Goal: Information Seeking & Learning: Find specific fact

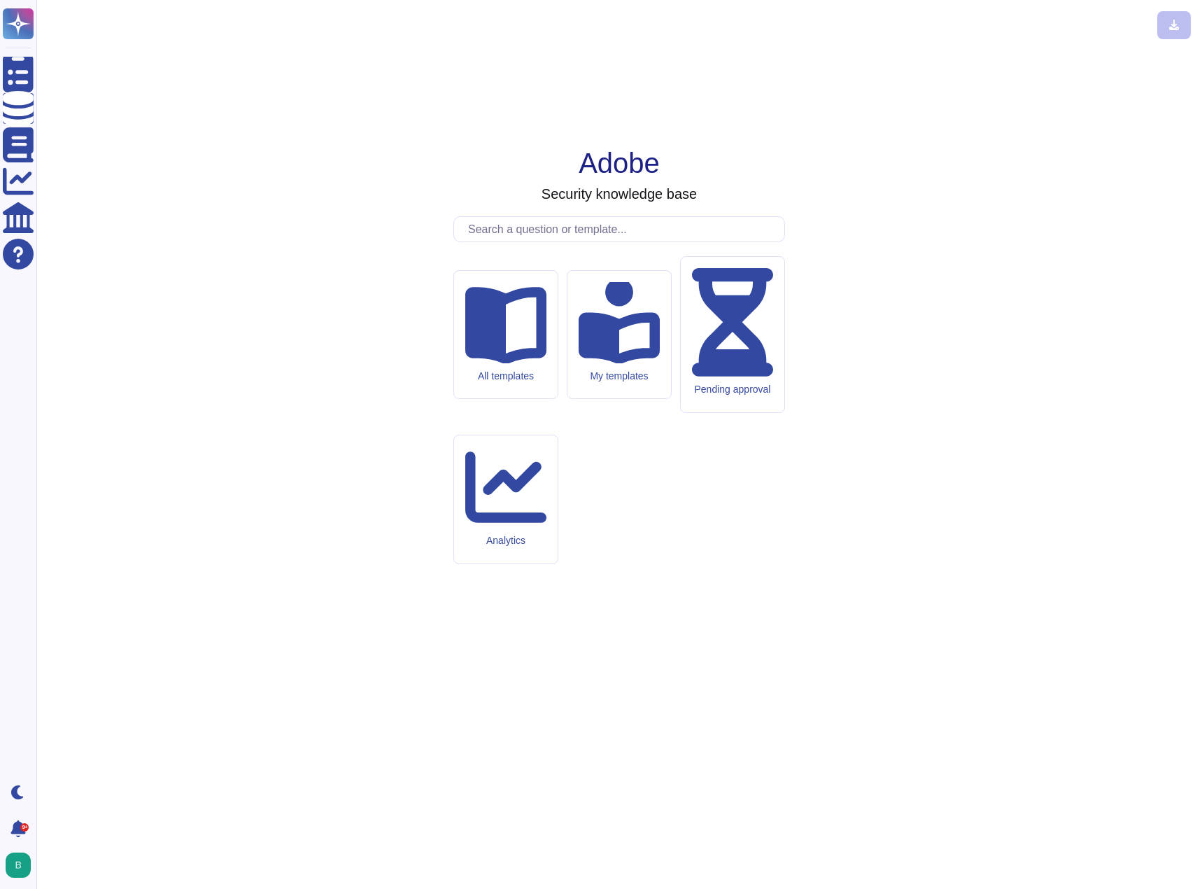
click at [531, 241] on input "text" at bounding box center [622, 229] width 323 height 24
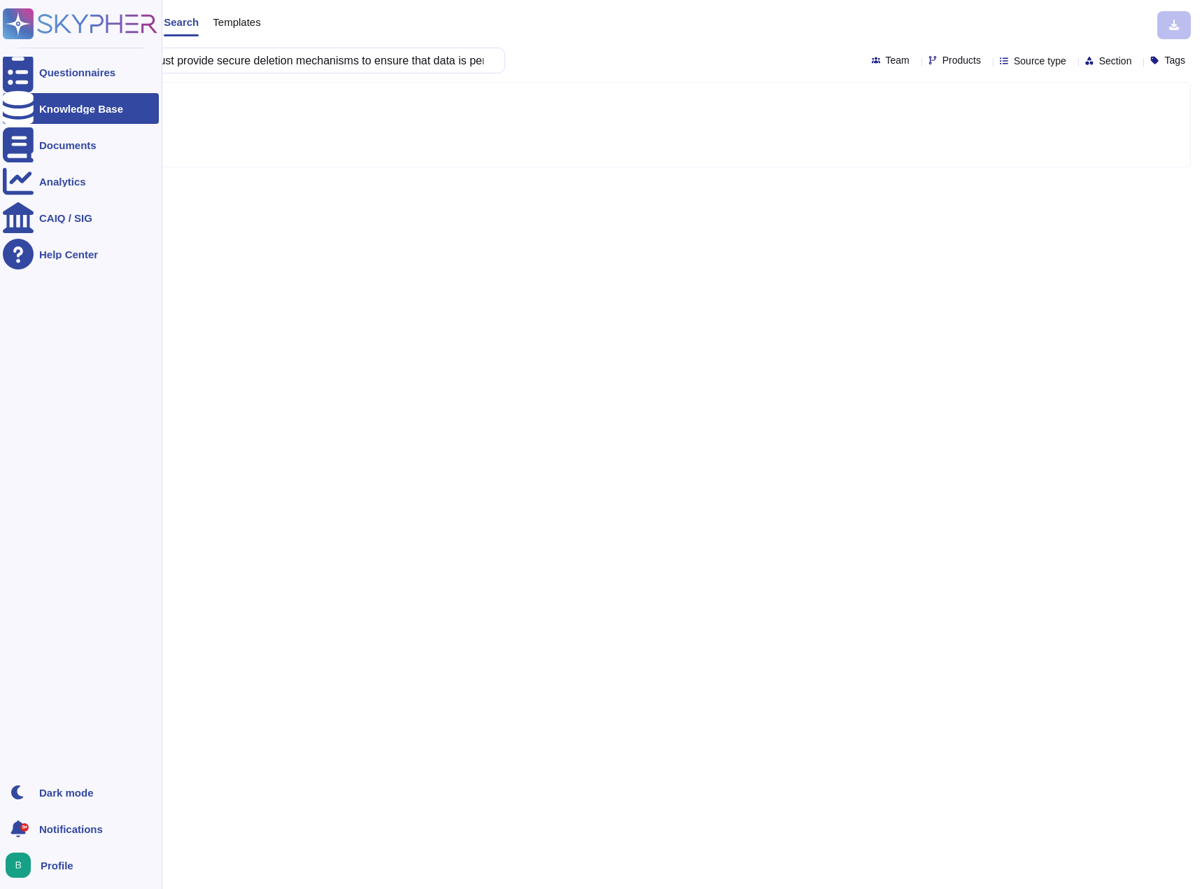
drag, startPoint x: 180, startPoint y: 62, endPoint x: 18, endPoint y: 55, distance: 161.8
click at [18, 55] on div "Questionnaires Knowledge Base Documents Analytics CAIQ / SIG Help Center Dark m…" at bounding box center [601, 444] width 1202 height 889
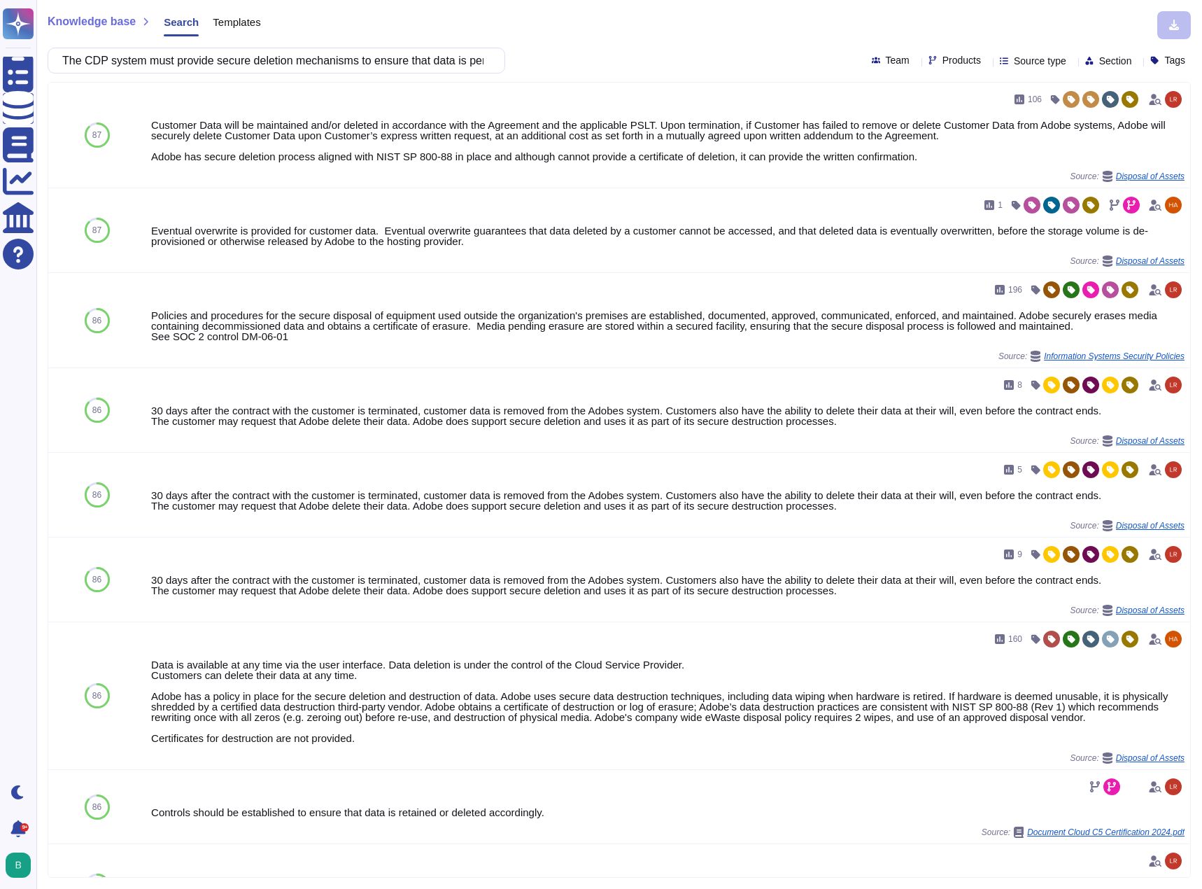
click at [318, 70] on input "The CDP system must provide secure deletion mechanisms to ensure that data is p…" at bounding box center [272, 60] width 435 height 24
click at [929, 55] on div "Products" at bounding box center [958, 60] width 58 height 10
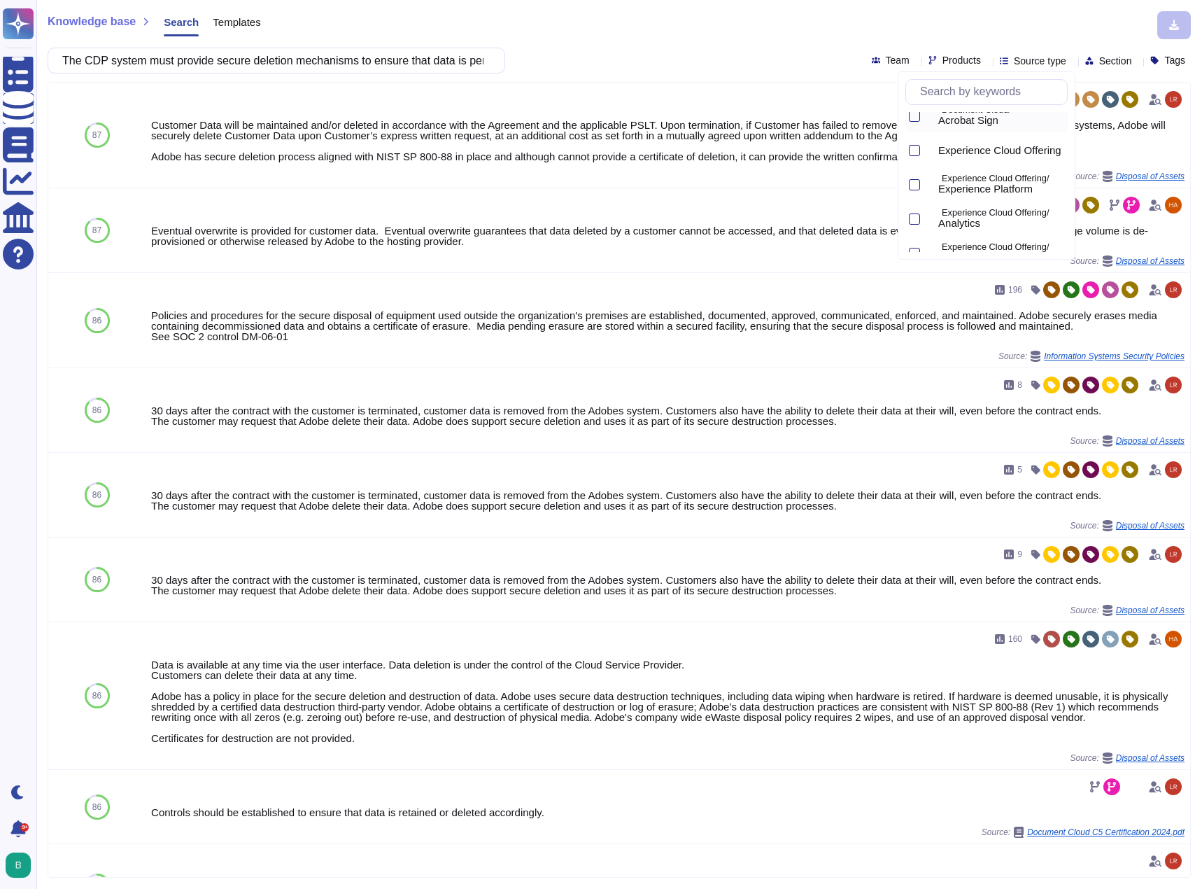
scroll to position [70, 0]
click at [1006, 163] on span "Experience Platform" at bounding box center [986, 164] width 94 height 13
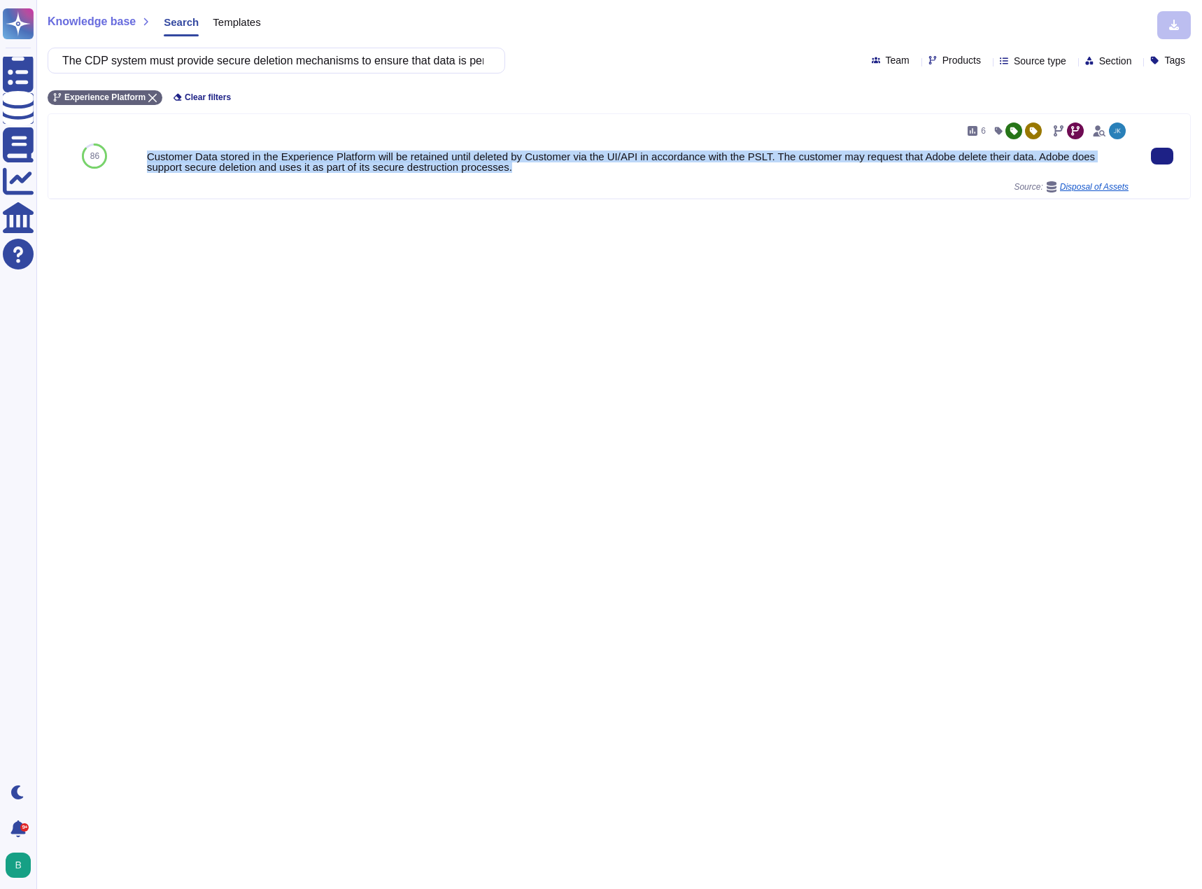
drag, startPoint x: 516, startPoint y: 170, endPoint x: 144, endPoint y: 154, distance: 372.0
click at [144, 154] on div "6 Customer Data stored in the Experience Platform will be retained until delete…" at bounding box center [637, 156] width 993 height 84
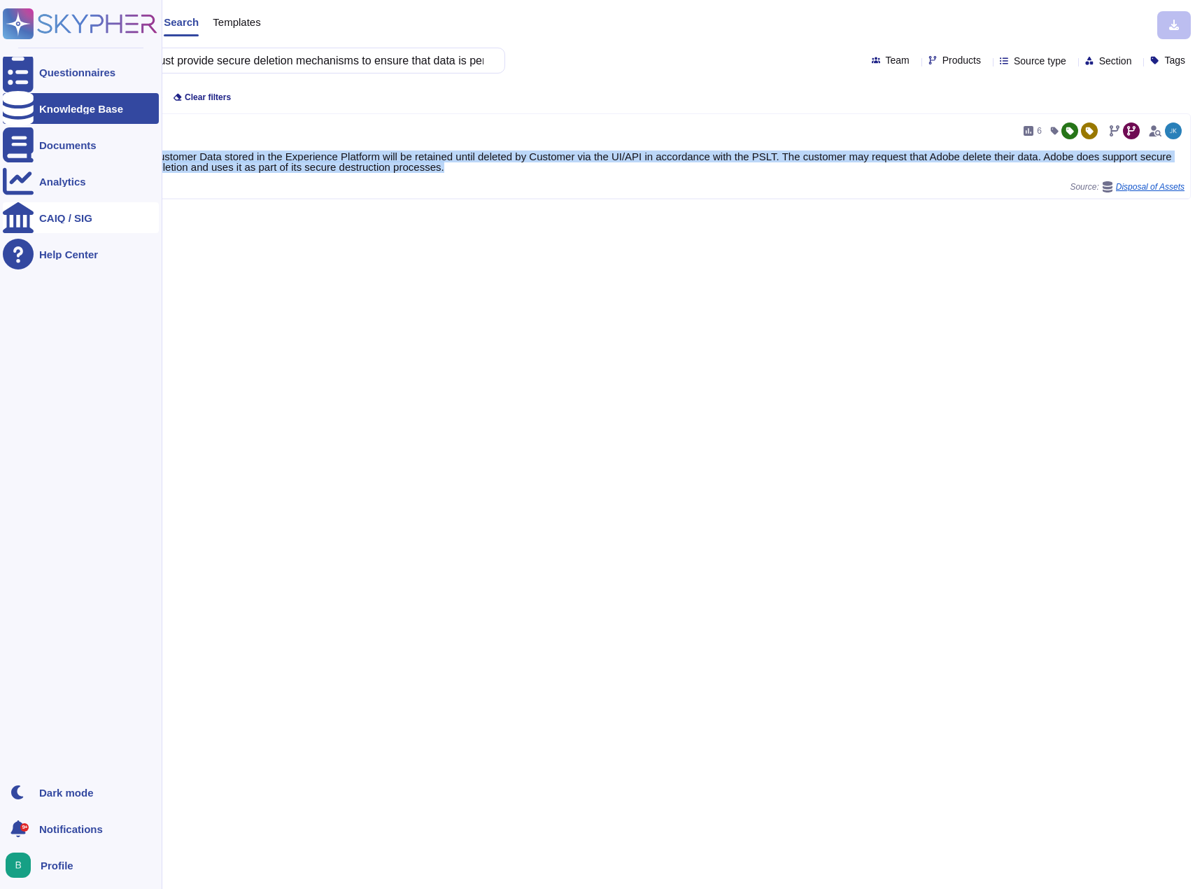
copy div "Customer Data stored in the Experience Platform will be retained until deleted …"
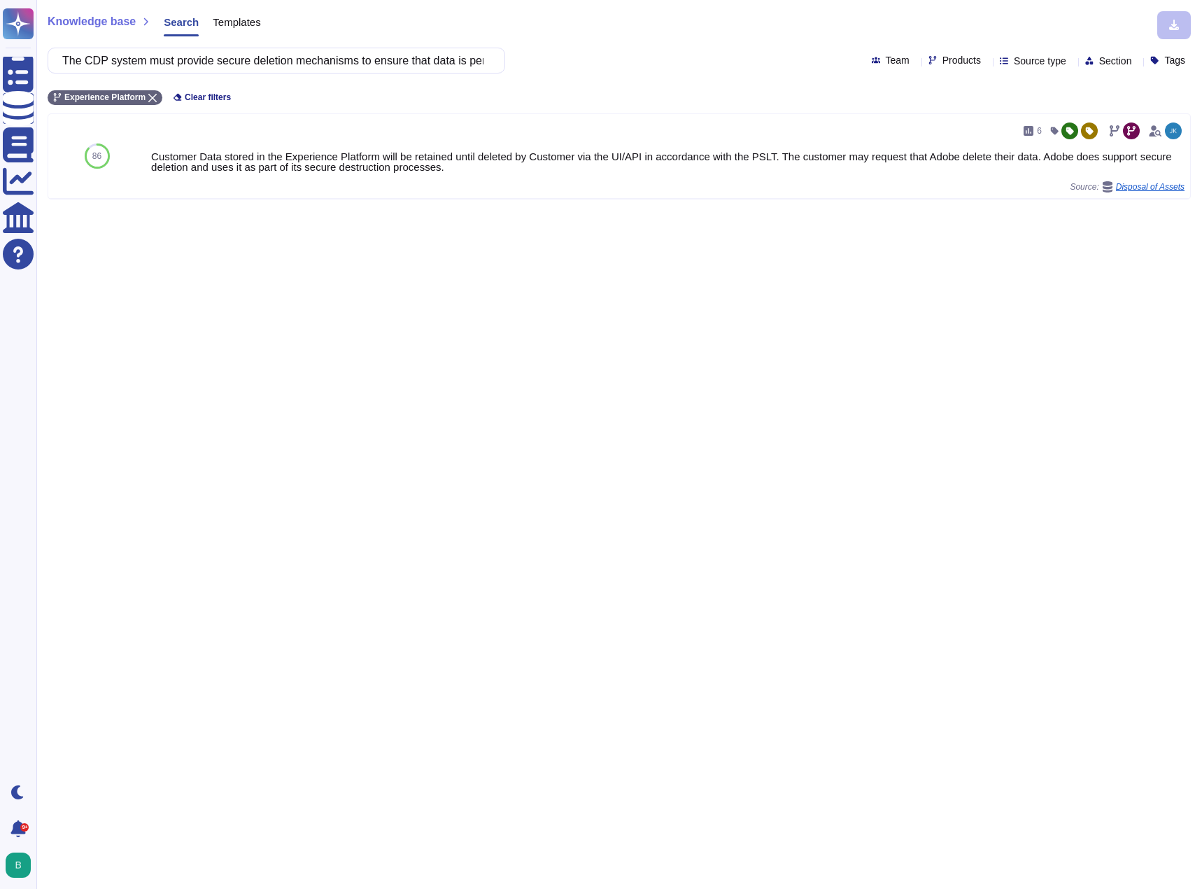
click at [630, 201] on div "Knowledge base Search Templates The CDP system must provide secure deletion mec…" at bounding box center [619, 444] width 1166 height 889
click at [426, 127] on div "6" at bounding box center [638, 131] width 982 height 22
drag, startPoint x: 75, startPoint y: 57, endPoint x: 633, endPoint y: 67, distance: 557.9
click at [633, 67] on div "The CDP system must provide secure deletion mechanisms to ensure that data is p…" at bounding box center [620, 61] width 1144 height 26
paste input "support a full export and secure deletion of Transurban data on leaving or deco…"
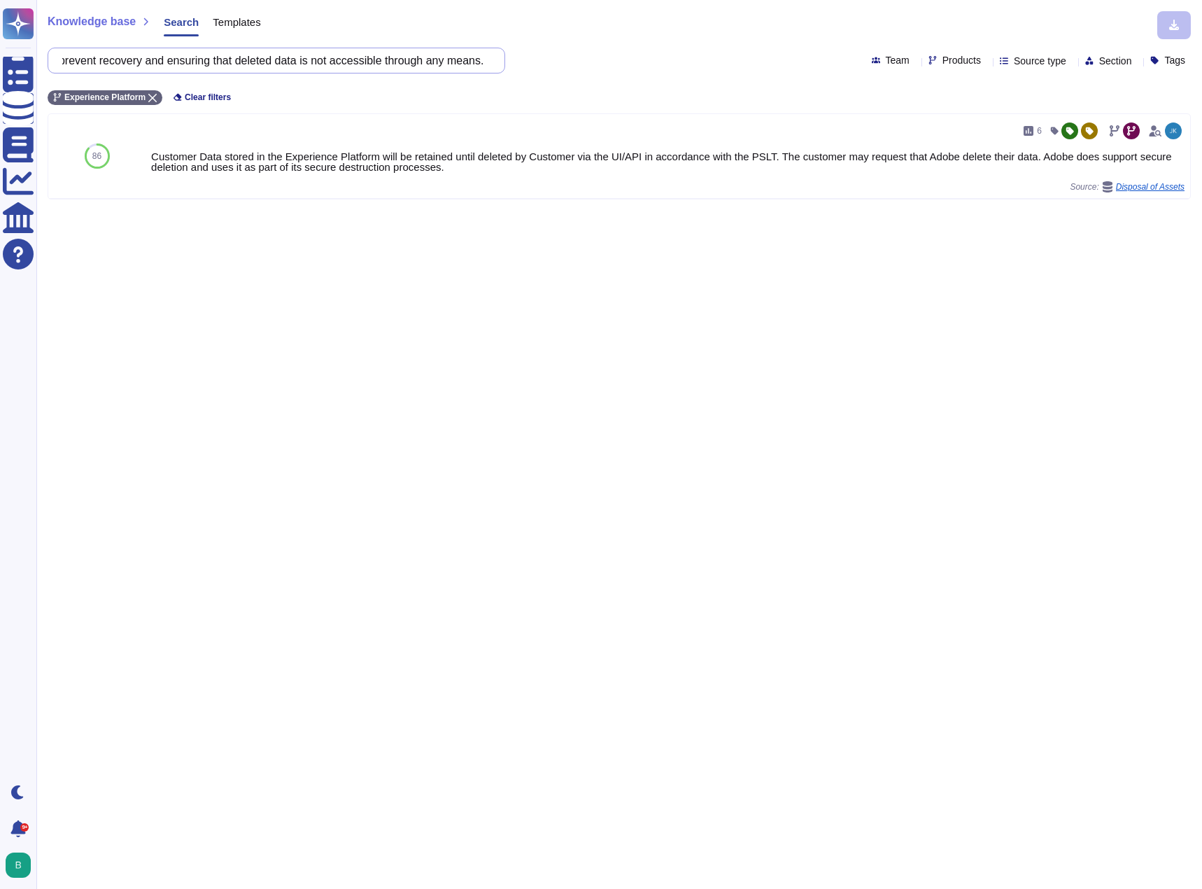
scroll to position [0, 205]
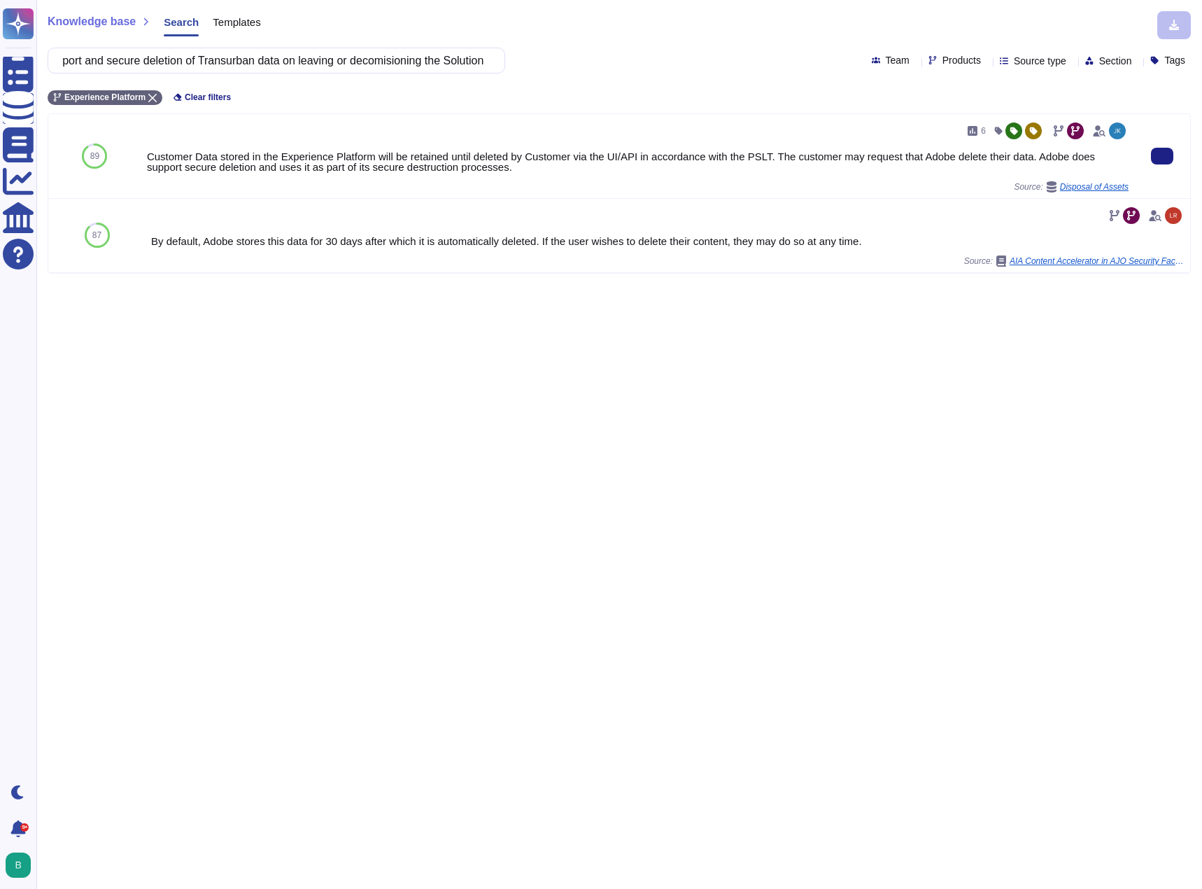
type input "The CDP system must support a full export and secure deletion of Transurban dat…"
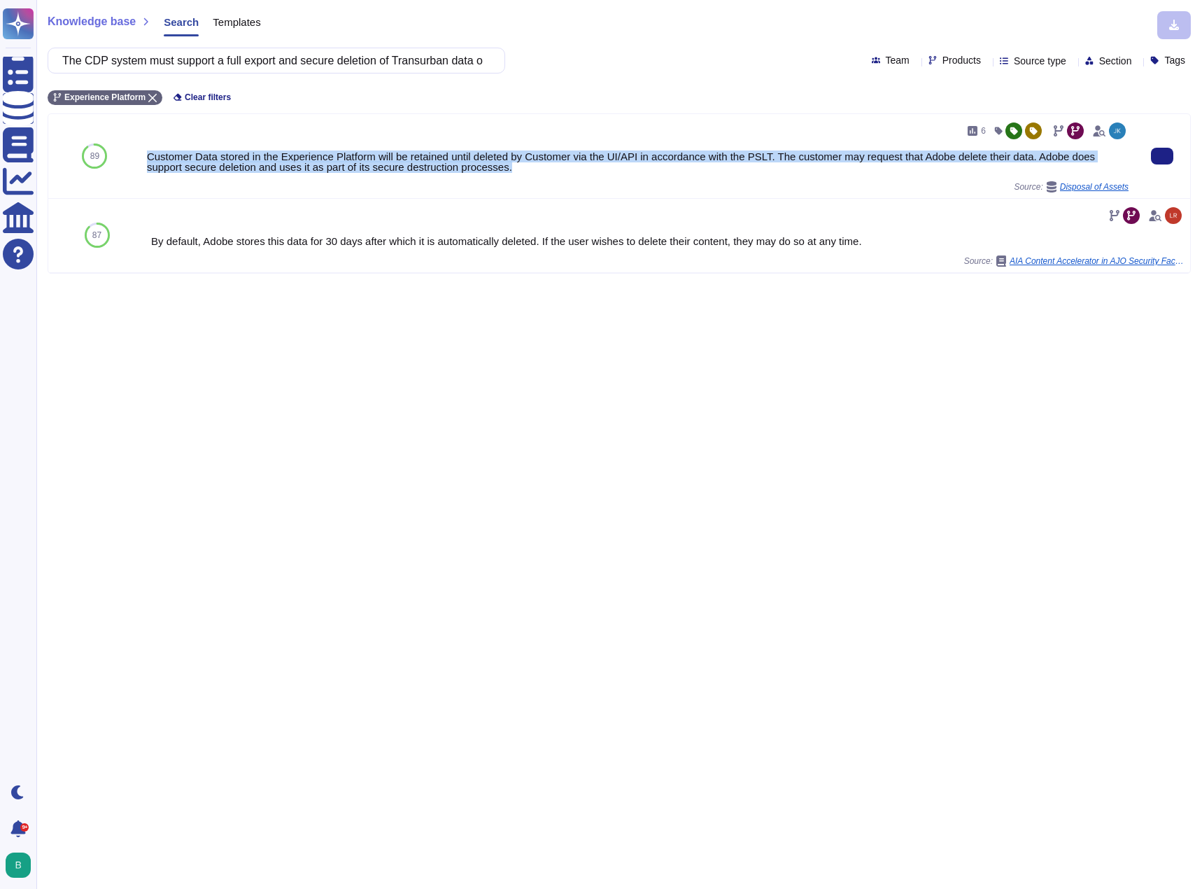
drag, startPoint x: 499, startPoint y: 170, endPoint x: 143, endPoint y: 159, distance: 355.7
click at [143, 159] on div "6 Customer Data stored in the Experience Platform will be retained until delete…" at bounding box center [637, 156] width 993 height 84
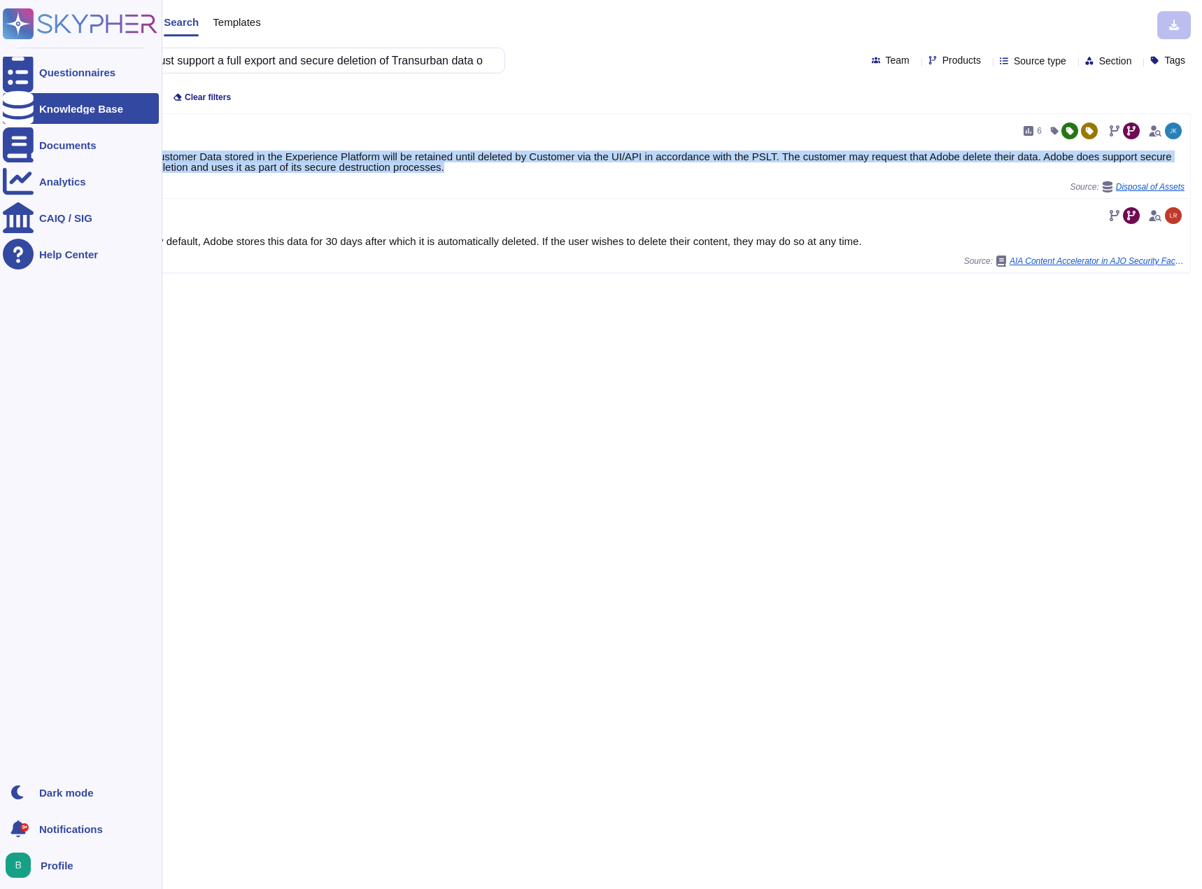
copy div "Customer Data stored in the Experience Platform will be retained until deleted …"
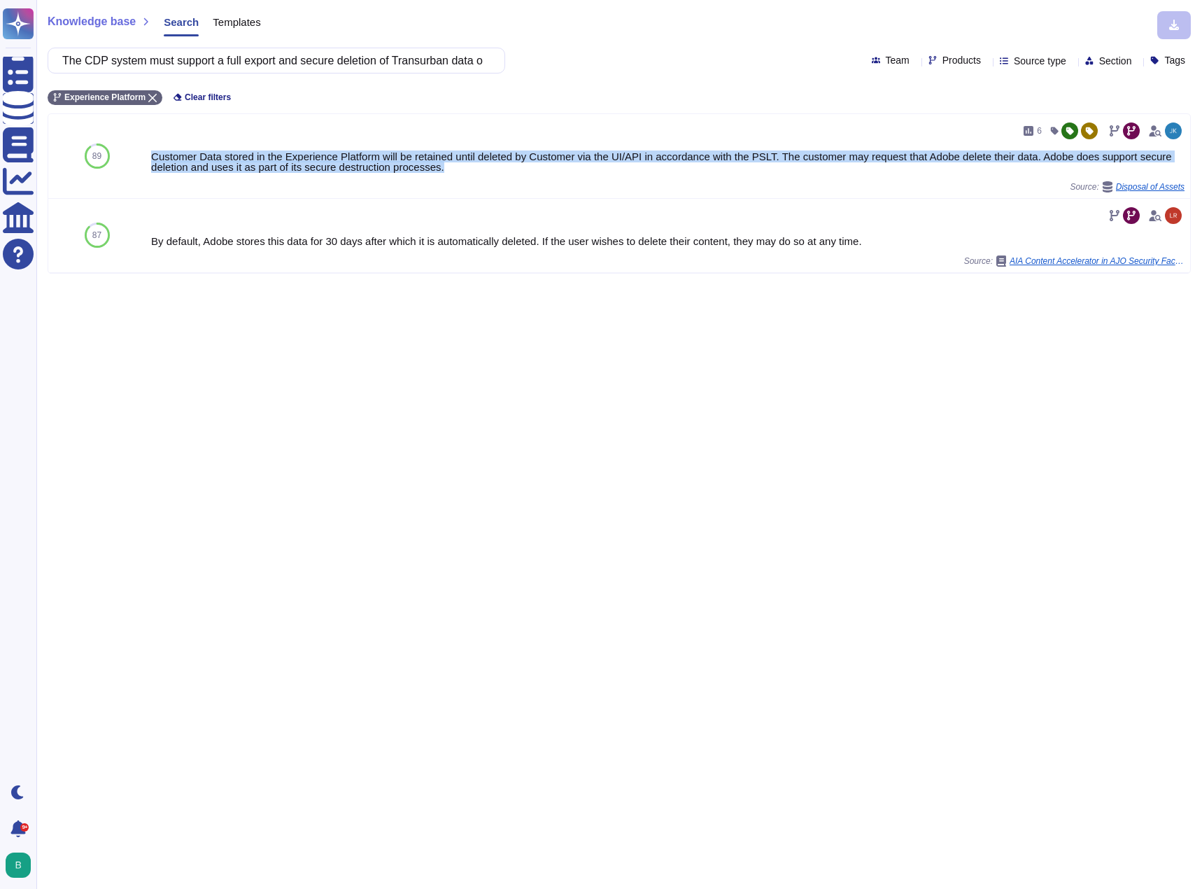
click at [684, 344] on div "Knowledge base Search Templates The CDP system must support a full export and s…" at bounding box center [619, 444] width 1166 height 889
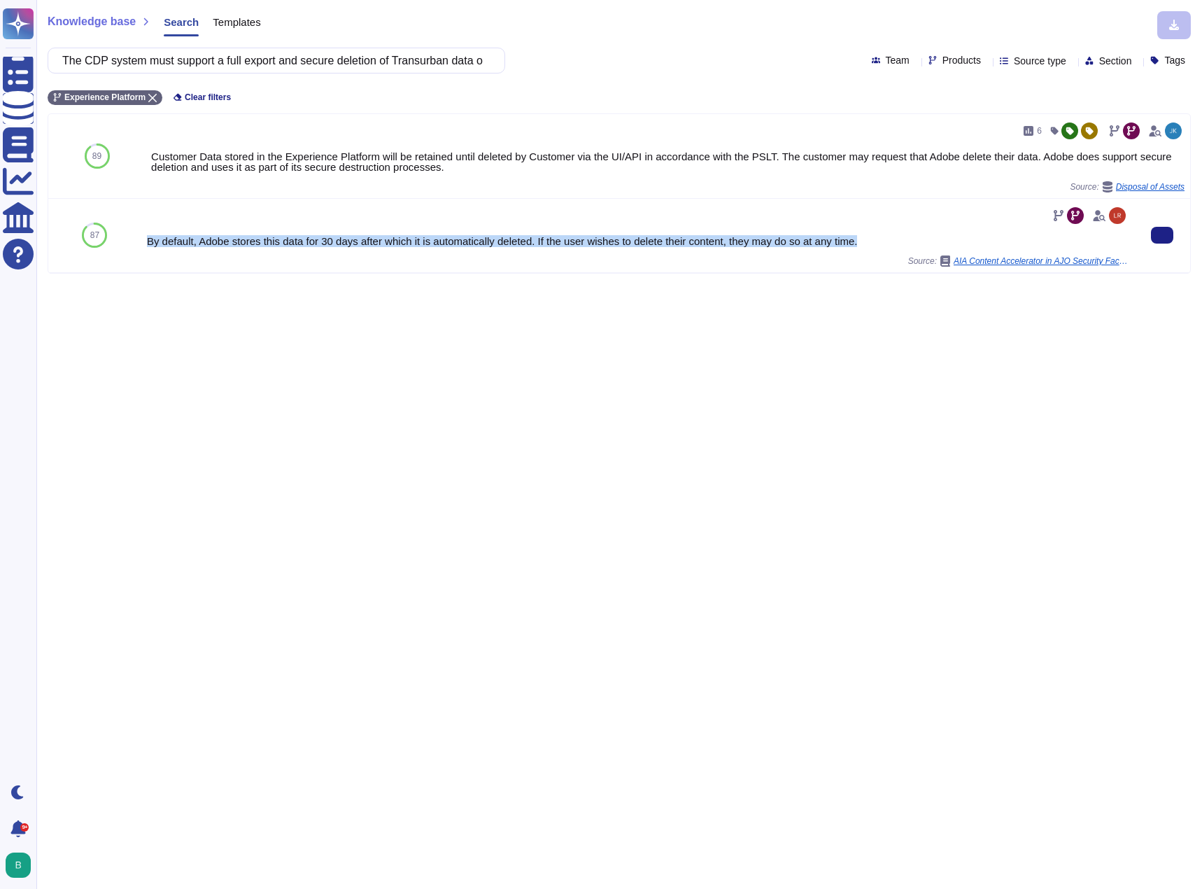
drag, startPoint x: 146, startPoint y: 244, endPoint x: 878, endPoint y: 246, distance: 732.1
click at [878, 246] on div "By default, Adobe stores this data for 30 days after which it is automatically …" at bounding box center [638, 235] width 982 height 62
copy div "By default, Adobe stores this data for 30 days after which it is automatically …"
click at [481, 68] on input "The CDP system must support a full export and secure deletion of Transurban dat…" at bounding box center [272, 60] width 435 height 24
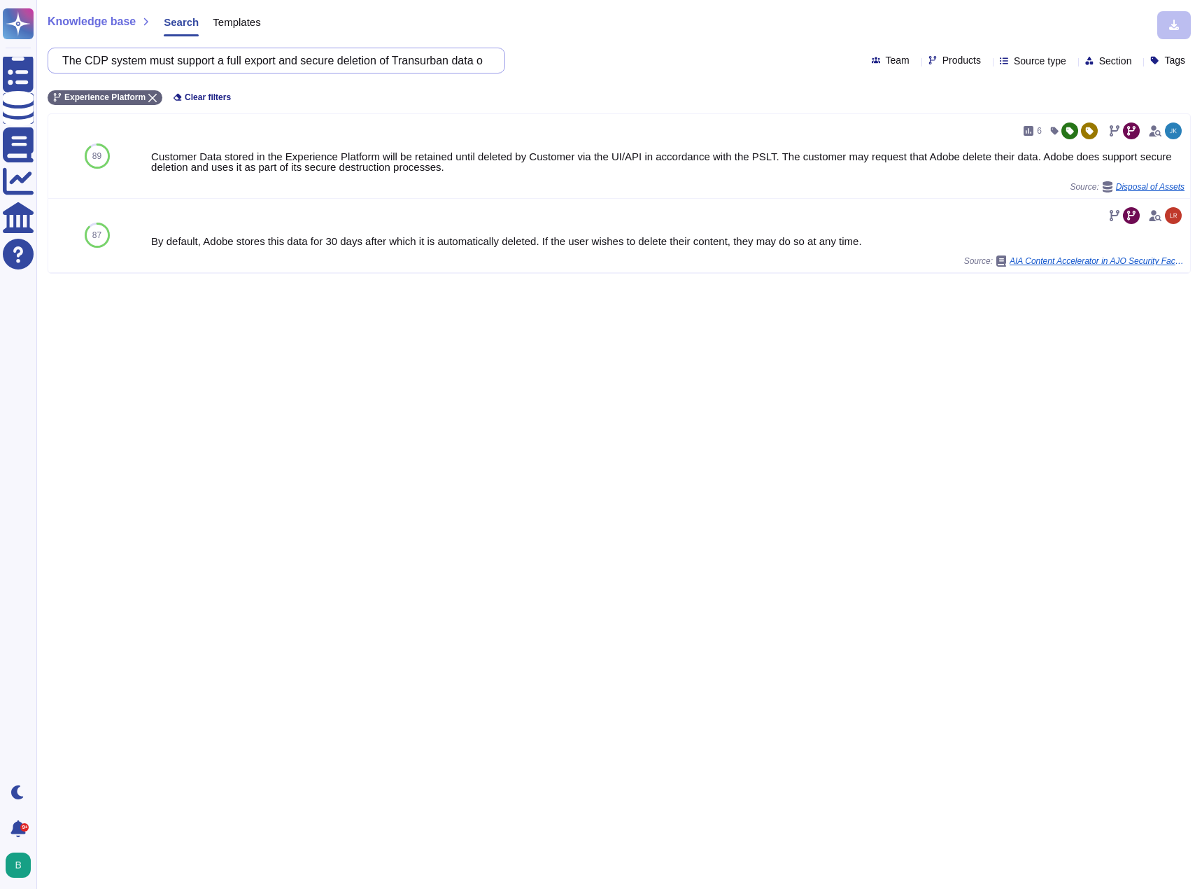
scroll to position [0, 205]
drag, startPoint x: 78, startPoint y: 62, endPoint x: 619, endPoint y: 69, distance: 541.0
click at [615, 75] on div "Knowledge base Search Templates The CDP system must support a full export and s…" at bounding box center [619, 444] width 1166 height 889
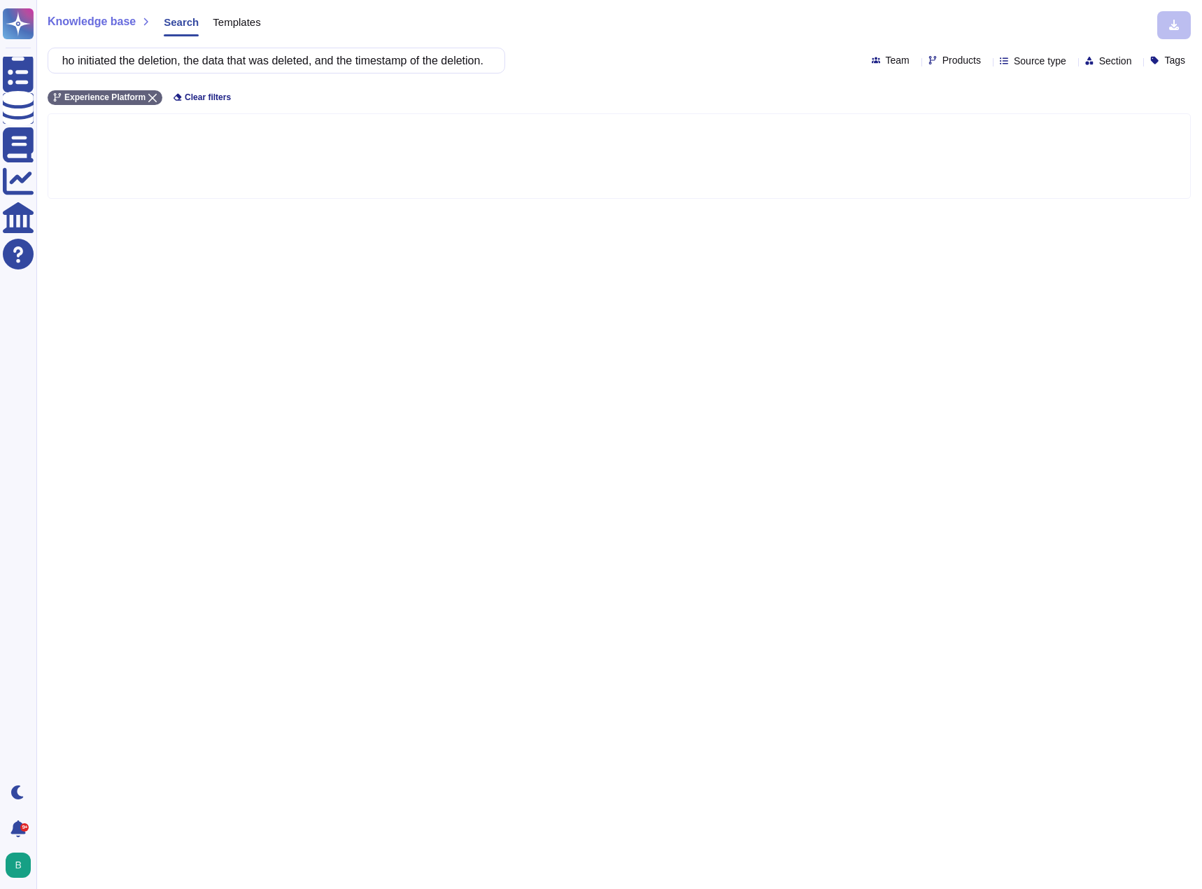
scroll to position [0, 0]
click at [952, 59] on div "Products" at bounding box center [958, 60] width 58 height 10
click at [586, 40] on div "Knowledge base Search Templates The system should provide audit logs and report…" at bounding box center [619, 444] width 1166 height 889
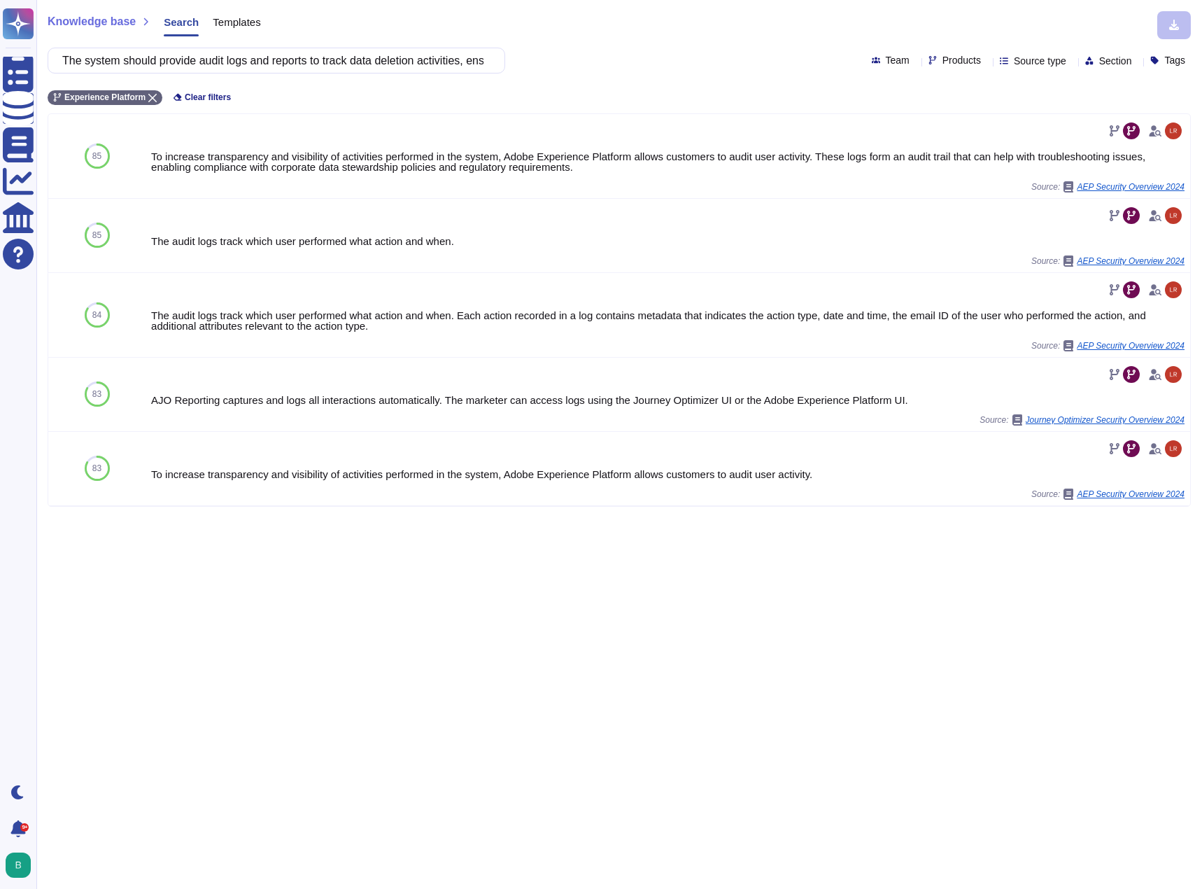
click at [596, 62] on div "The system should provide audit logs and reports to track data deletion activit…" at bounding box center [620, 61] width 1144 height 26
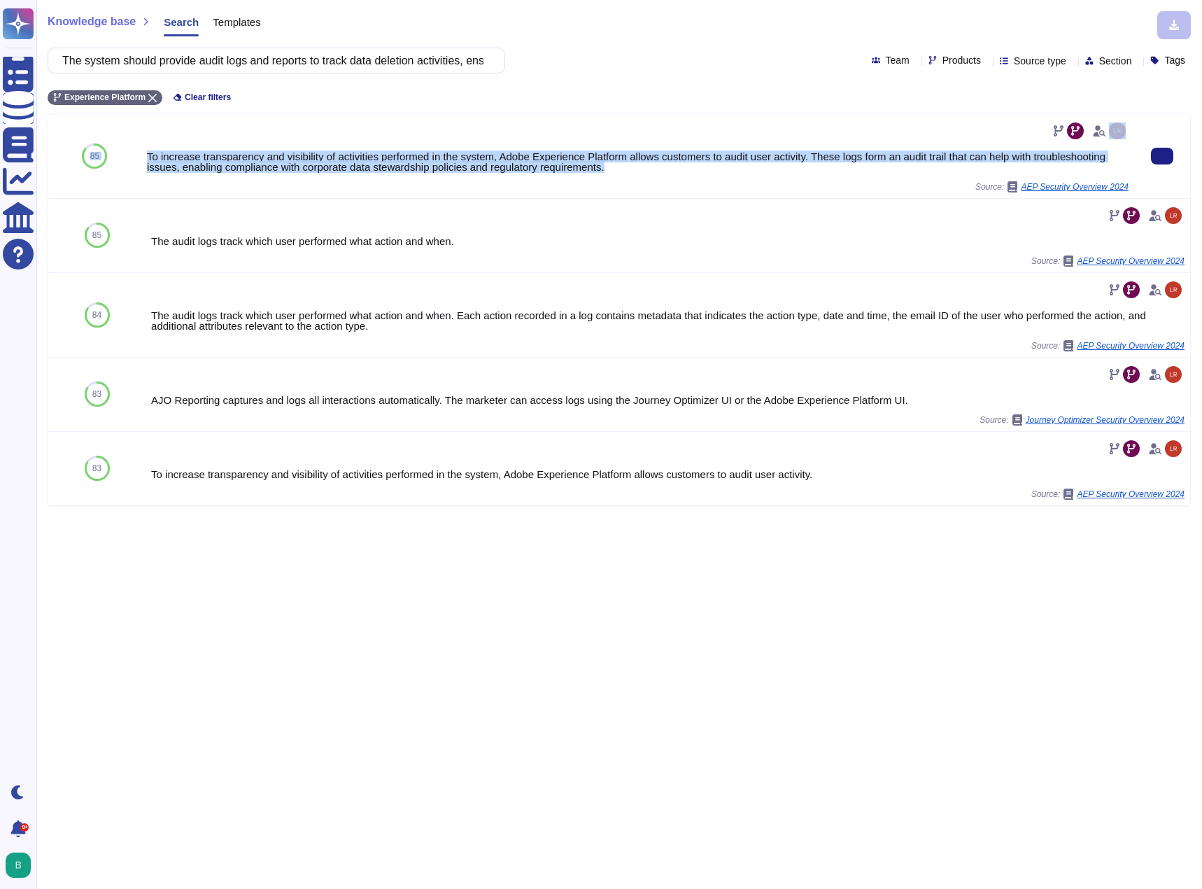
drag, startPoint x: 604, startPoint y: 169, endPoint x: 134, endPoint y: 155, distance: 469.8
click at [134, 155] on div "85 To increase transparency and visibility of activities performed in the syste…" at bounding box center [619, 156] width 1142 height 85
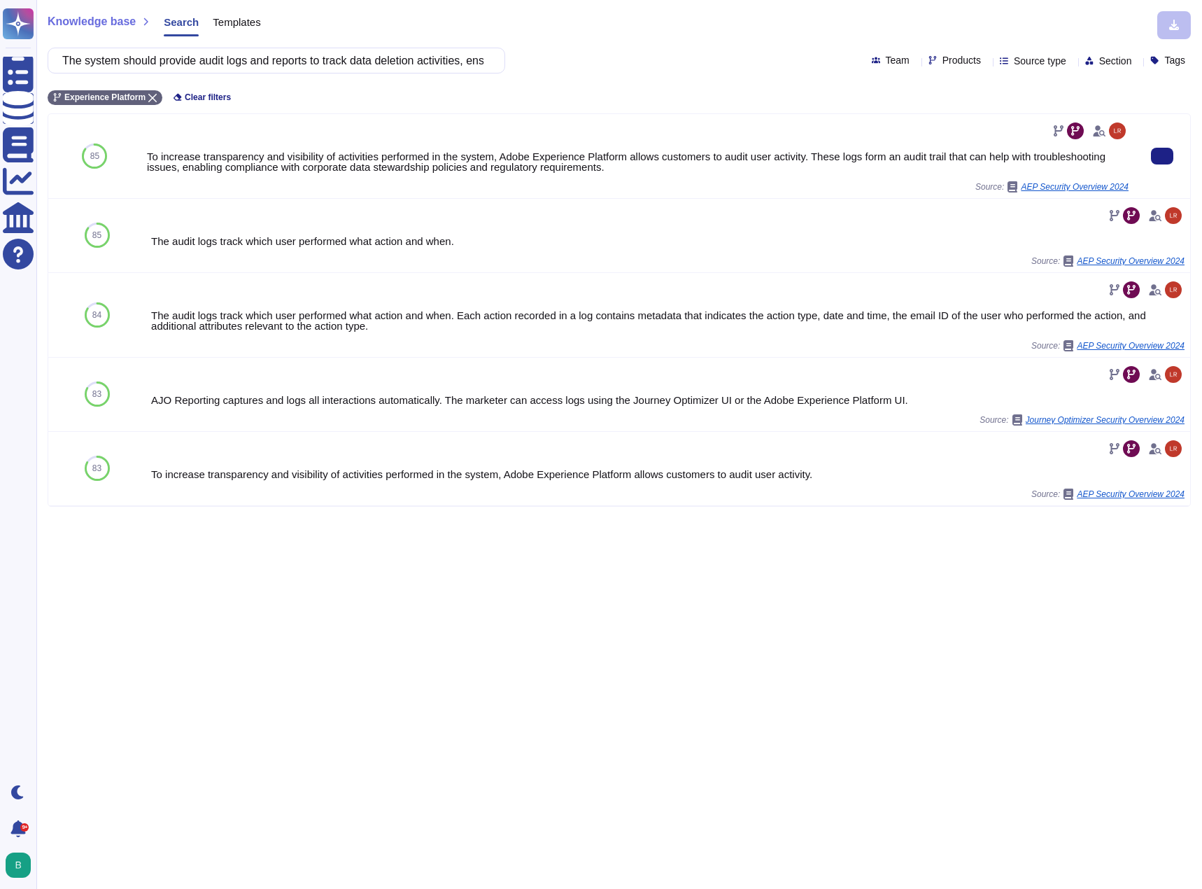
click at [500, 184] on div "Source: AEP Security Overview 2024" at bounding box center [638, 186] width 982 height 11
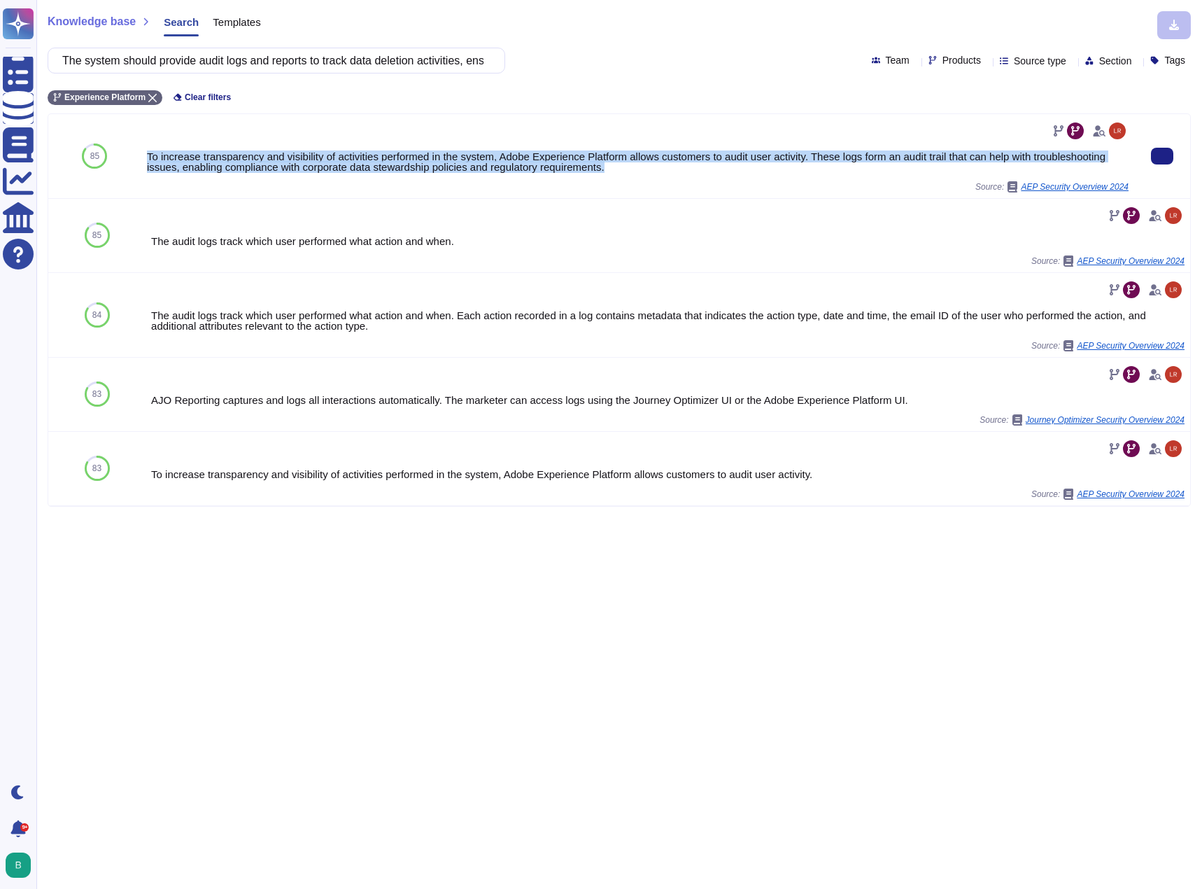
drag, startPoint x: 604, startPoint y: 171, endPoint x: 143, endPoint y: 157, distance: 460.7
click at [143, 157] on div "To increase transparency and visibility of activities performed in the system, …" at bounding box center [637, 156] width 993 height 84
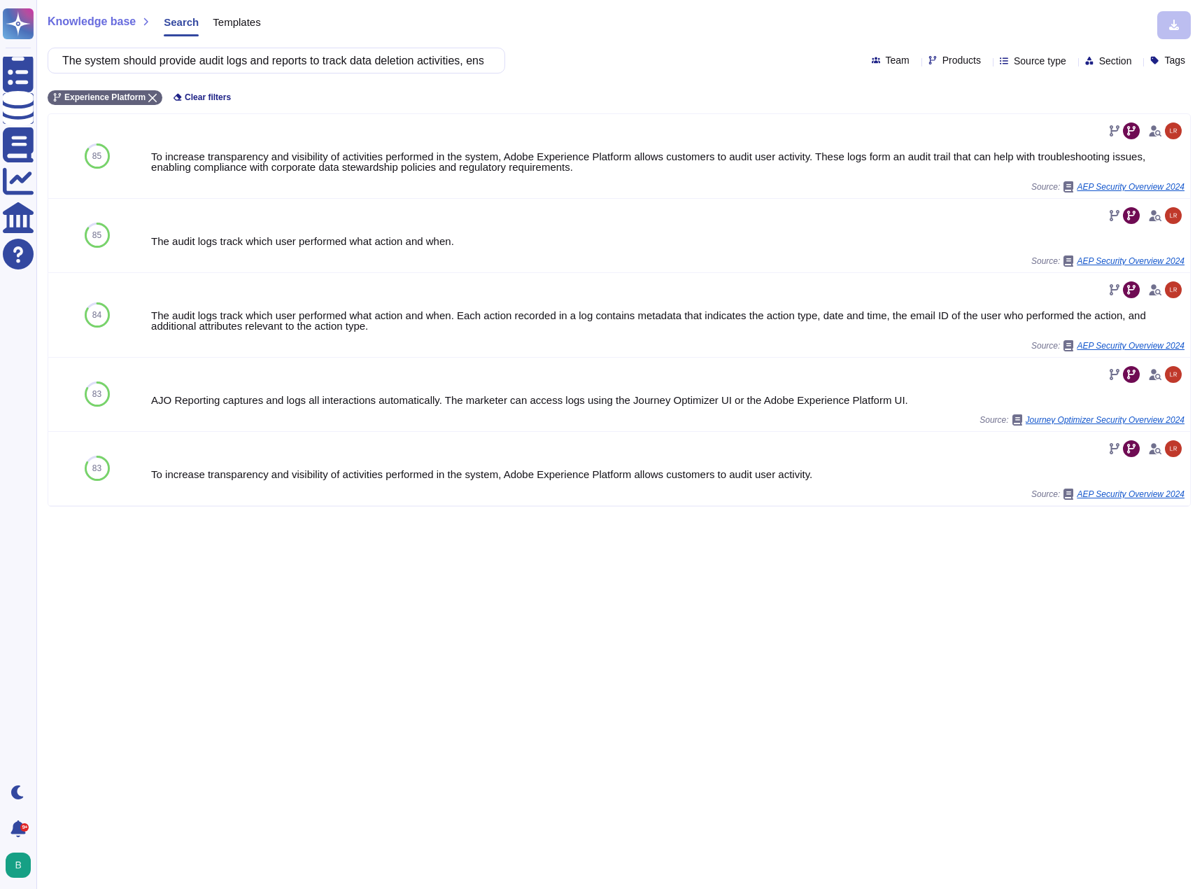
click at [361, 612] on div "Knowledge base Search Templates The system should provide audit logs and report…" at bounding box center [619, 444] width 1166 height 889
click at [596, 90] on div "Experience Platform Clear filters" at bounding box center [620, 93] width 1144 height 23
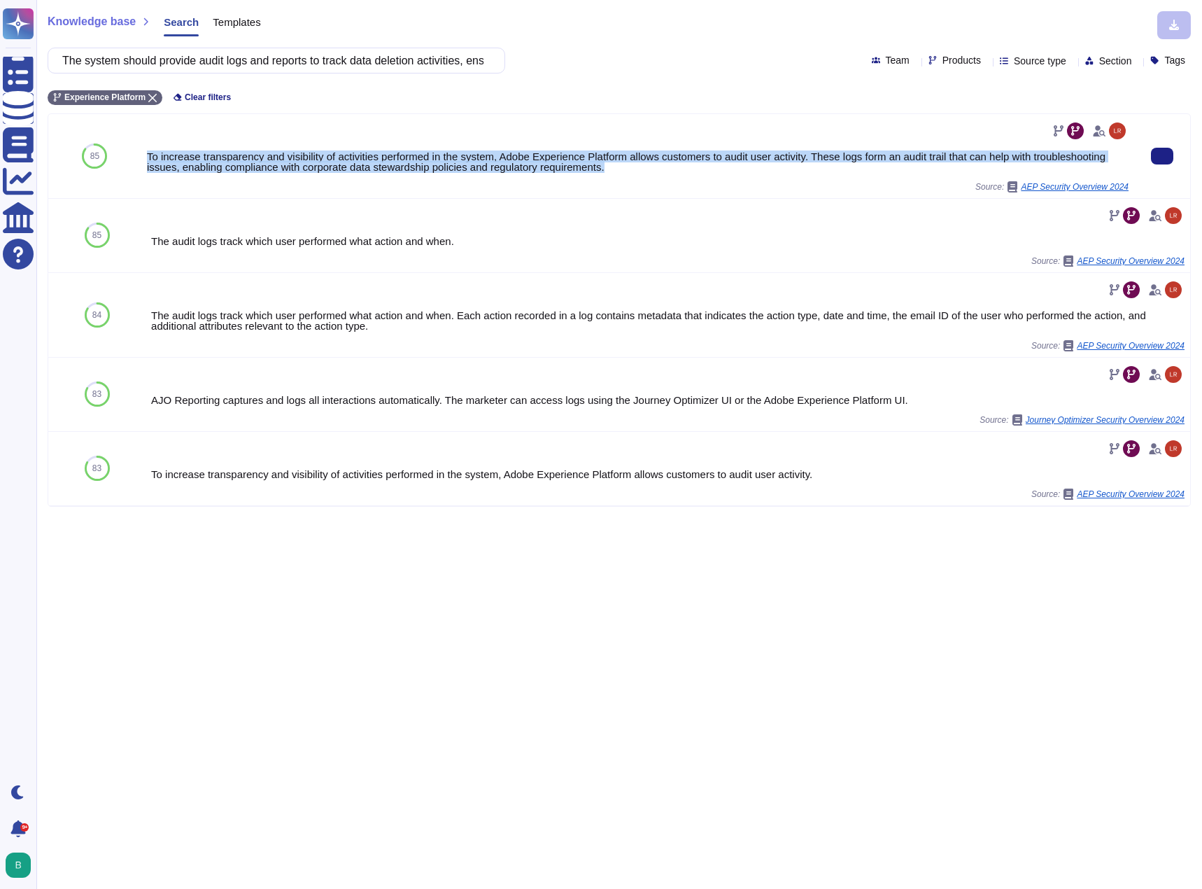
drag, startPoint x: 605, startPoint y: 165, endPoint x: 141, endPoint y: 152, distance: 464.2
click at [141, 152] on div "To increase transparency and visibility of activities performed in the system, …" at bounding box center [637, 156] width 993 height 84
copy div "To increase transparency and visibility of activities performed in the system, …"
